Goal: Task Accomplishment & Management: Manage account settings

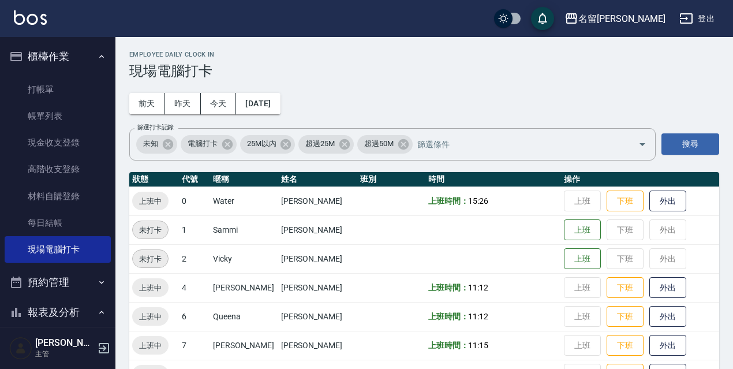
scroll to position [231, 0]
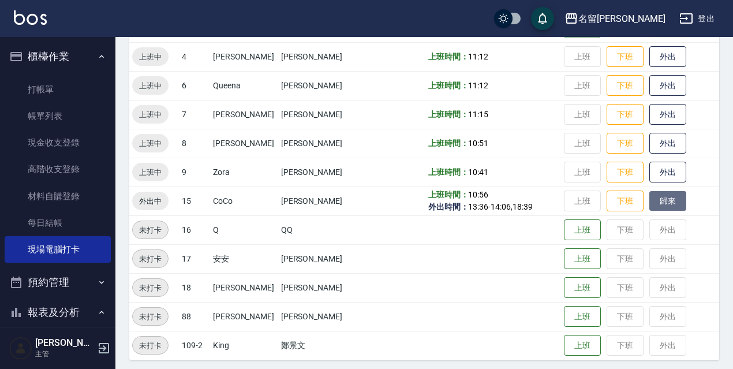
click at [664, 206] on button "歸來" at bounding box center [668, 201] width 37 height 20
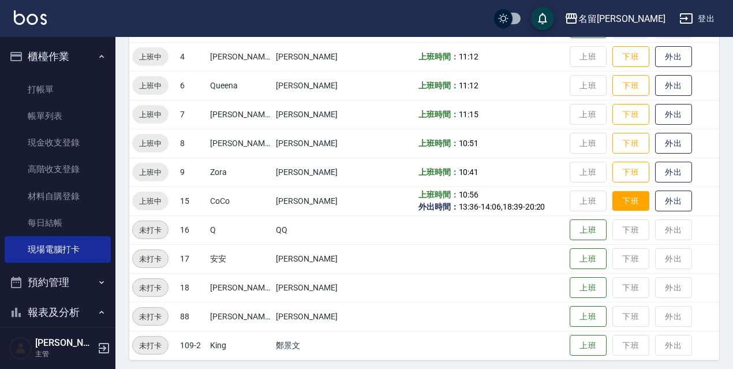
click at [614, 194] on button "下班" at bounding box center [631, 201] width 37 height 20
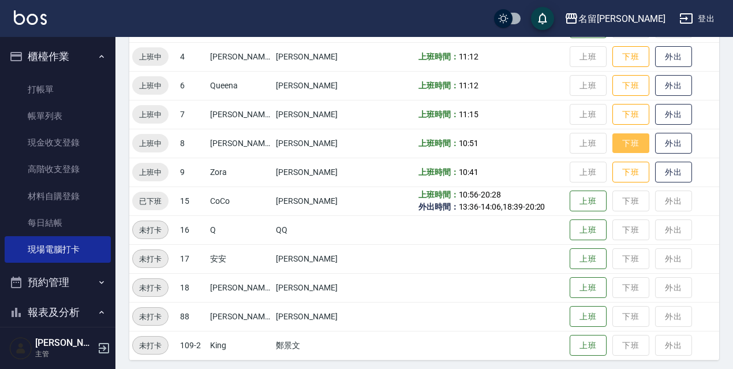
click at [624, 143] on button "下班" at bounding box center [631, 143] width 37 height 20
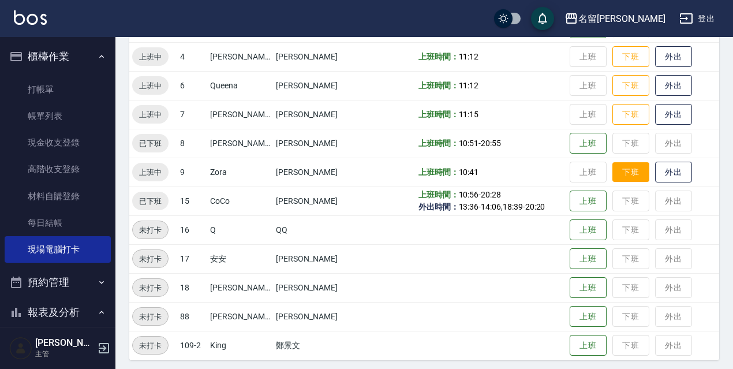
click at [632, 176] on button "下班" at bounding box center [631, 172] width 37 height 20
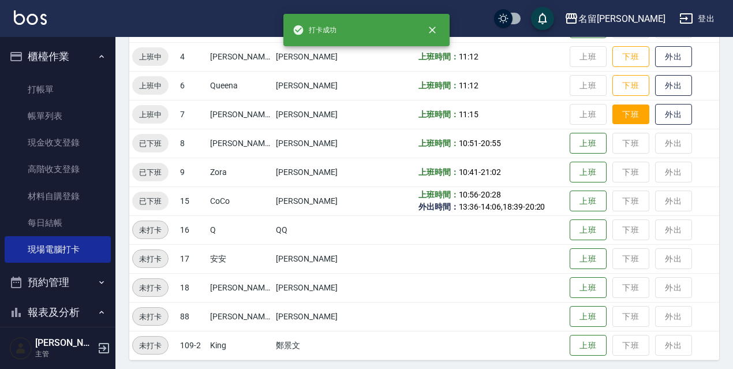
click at [617, 122] on button "下班" at bounding box center [631, 115] width 37 height 20
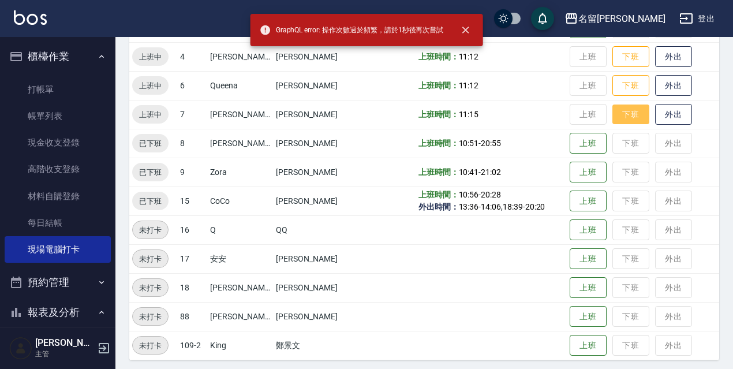
click at [613, 117] on button "下班" at bounding box center [631, 115] width 37 height 20
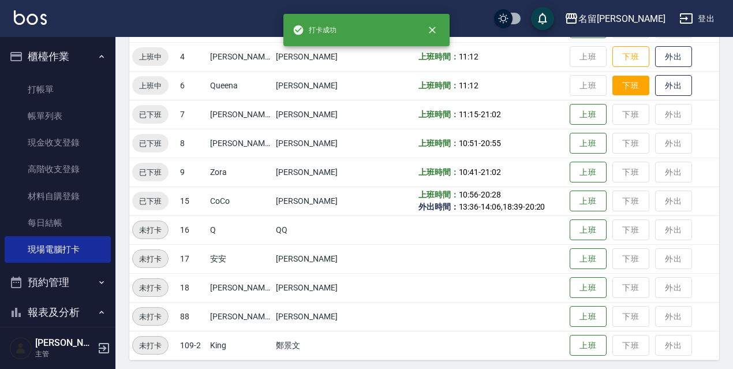
click at [634, 85] on button "下班" at bounding box center [631, 86] width 37 height 20
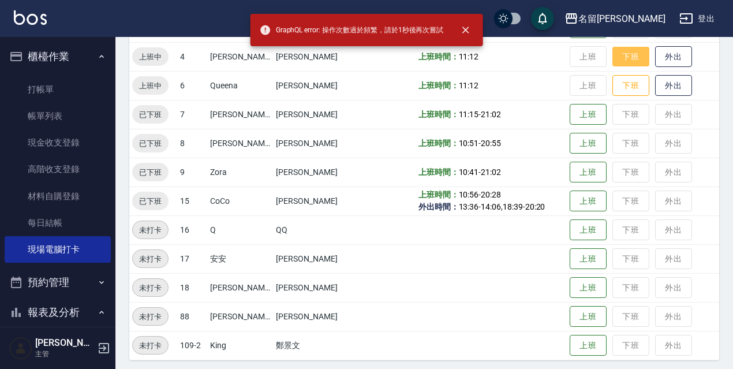
click at [628, 61] on button "下班" at bounding box center [631, 57] width 37 height 20
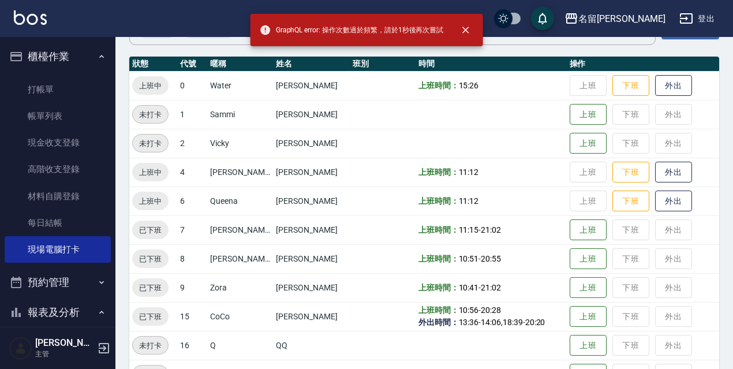
click at [621, 160] on td "上班 下班 外出" at bounding box center [643, 172] width 152 height 29
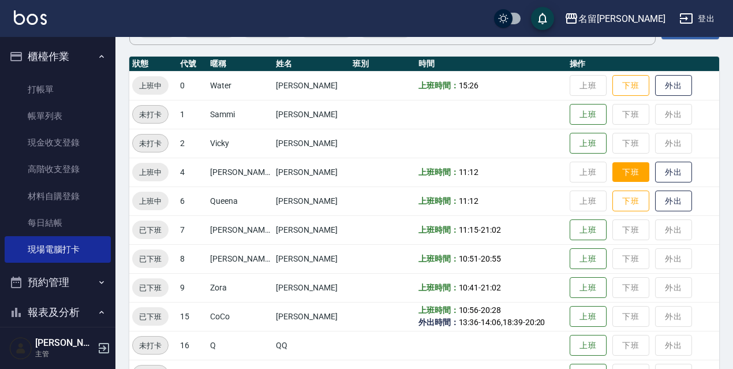
click at [622, 163] on button "下班" at bounding box center [631, 172] width 37 height 20
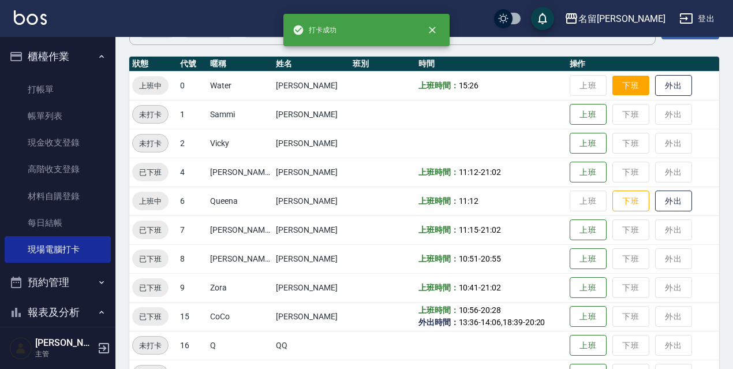
click at [618, 79] on button "下班" at bounding box center [631, 86] width 37 height 20
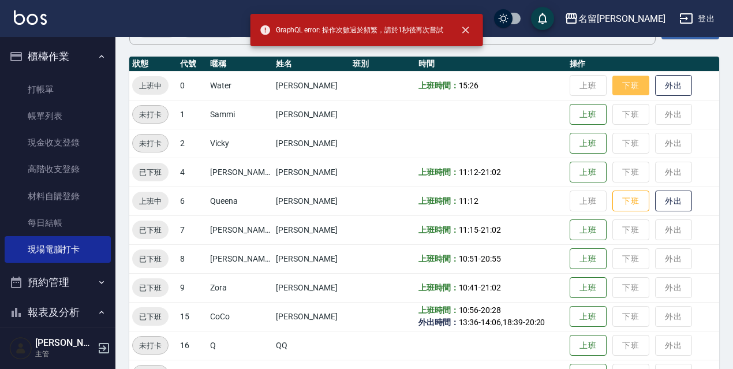
click at [624, 87] on button "下班" at bounding box center [631, 86] width 37 height 20
click at [621, 95] on button "下班" at bounding box center [631, 85] width 37 height 21
click at [628, 87] on button "下班" at bounding box center [631, 86] width 37 height 20
drag, startPoint x: 632, startPoint y: 202, endPoint x: 637, endPoint y: 197, distance: 7.8
click at [632, 202] on button "下班" at bounding box center [631, 201] width 37 height 20
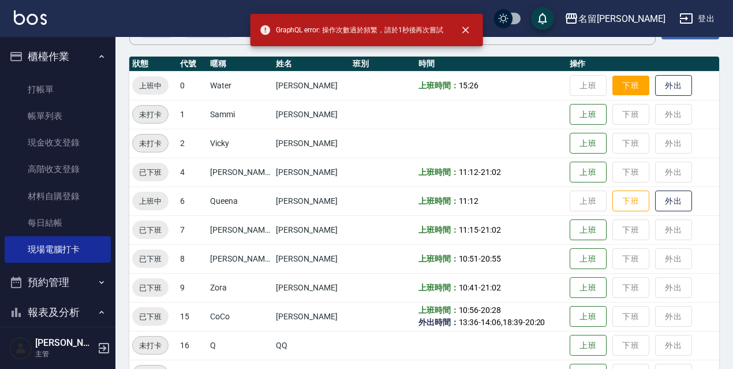
click at [627, 94] on button "下班" at bounding box center [631, 86] width 37 height 20
click at [627, 200] on button "下班" at bounding box center [631, 201] width 37 height 20
click at [629, 195] on button "下班" at bounding box center [631, 201] width 37 height 20
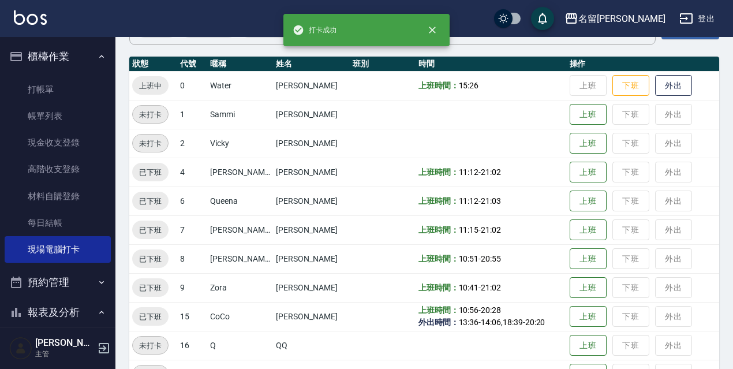
drag, startPoint x: 636, startPoint y: 82, endPoint x: 644, endPoint y: 89, distance: 10.6
click at [639, 84] on button "下班" at bounding box center [631, 85] width 37 height 21
click at [700, 25] on button "登出" at bounding box center [697, 18] width 44 height 21
